Goal: Task Accomplishment & Management: Use online tool/utility

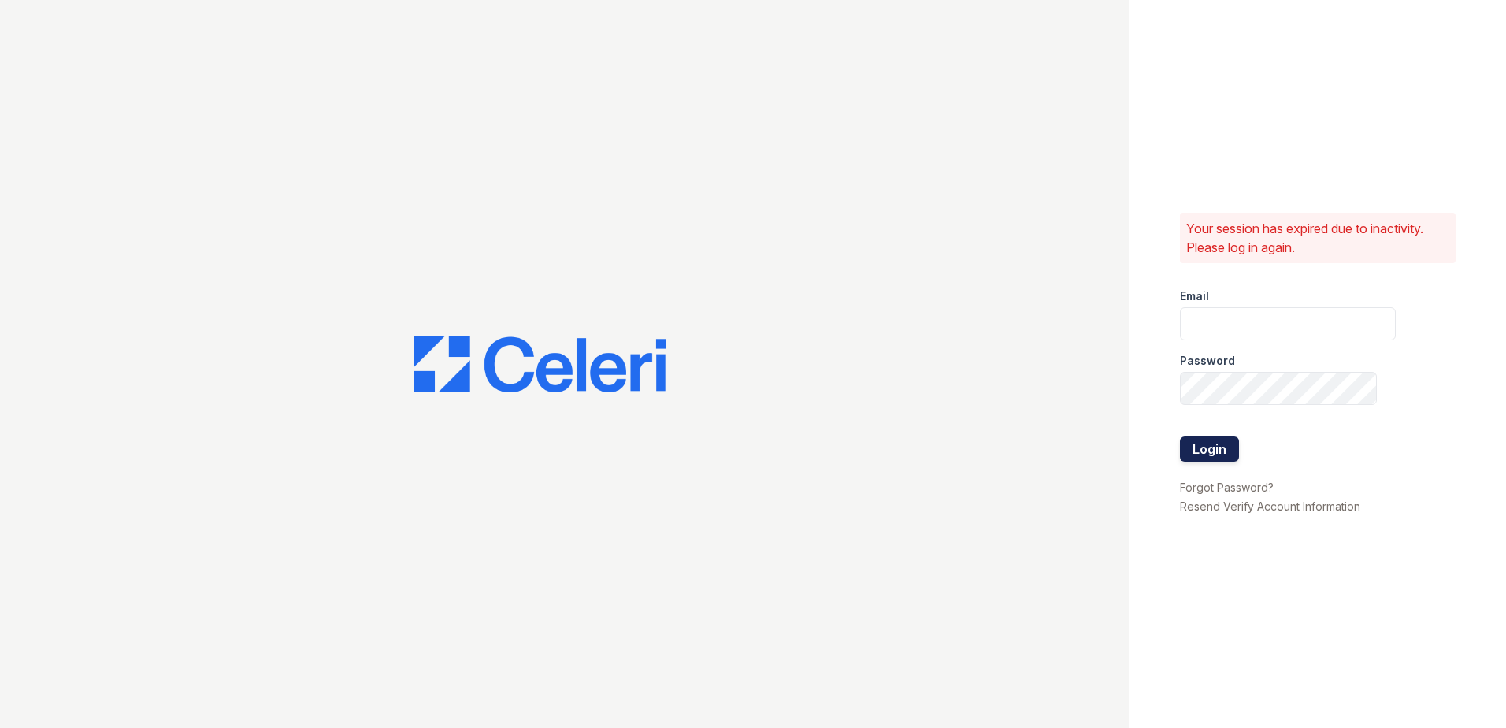
type input "[EMAIL_ADDRESS][DOMAIN_NAME]"
click at [1211, 455] on button "Login" at bounding box center [1209, 448] width 59 height 25
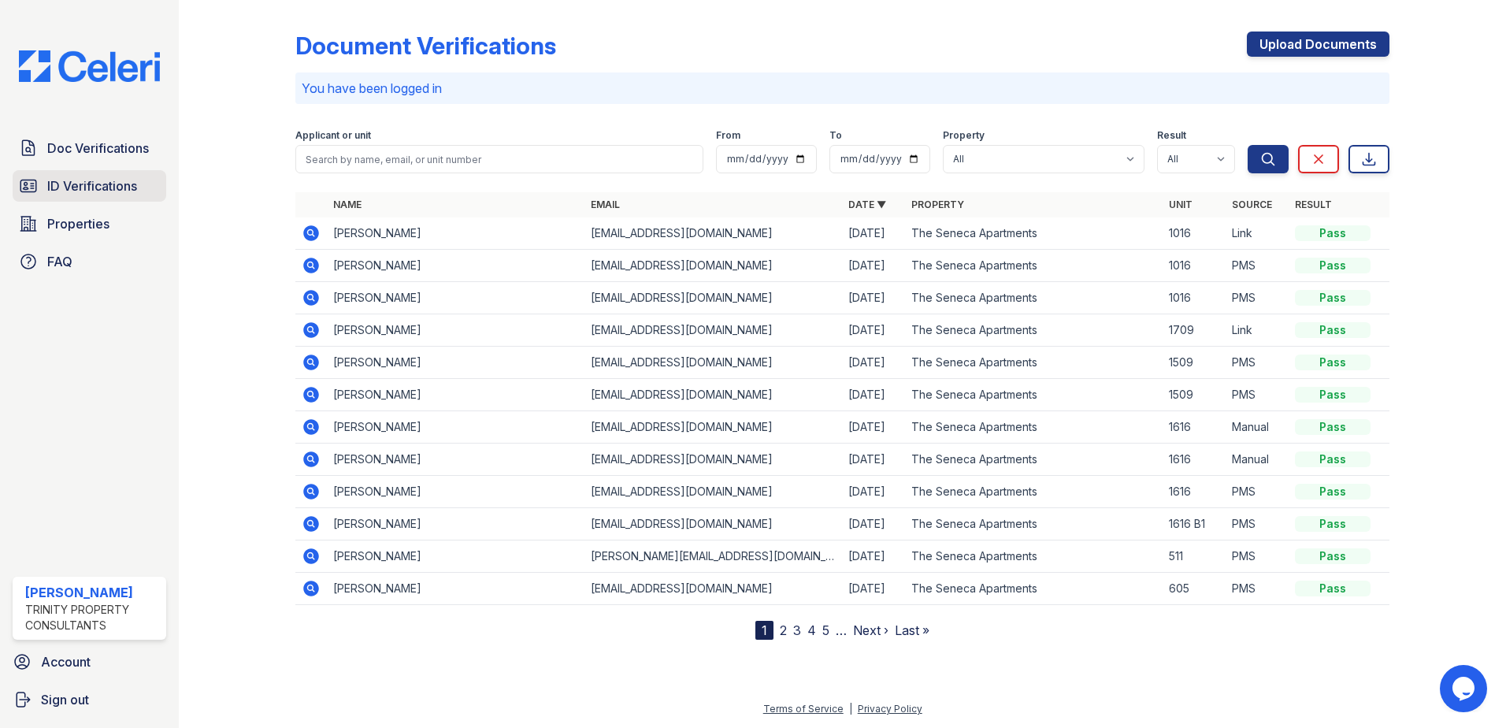
click at [70, 181] on span "ID Verifications" at bounding box center [92, 185] width 90 height 19
